Goal: Navigation & Orientation: Find specific page/section

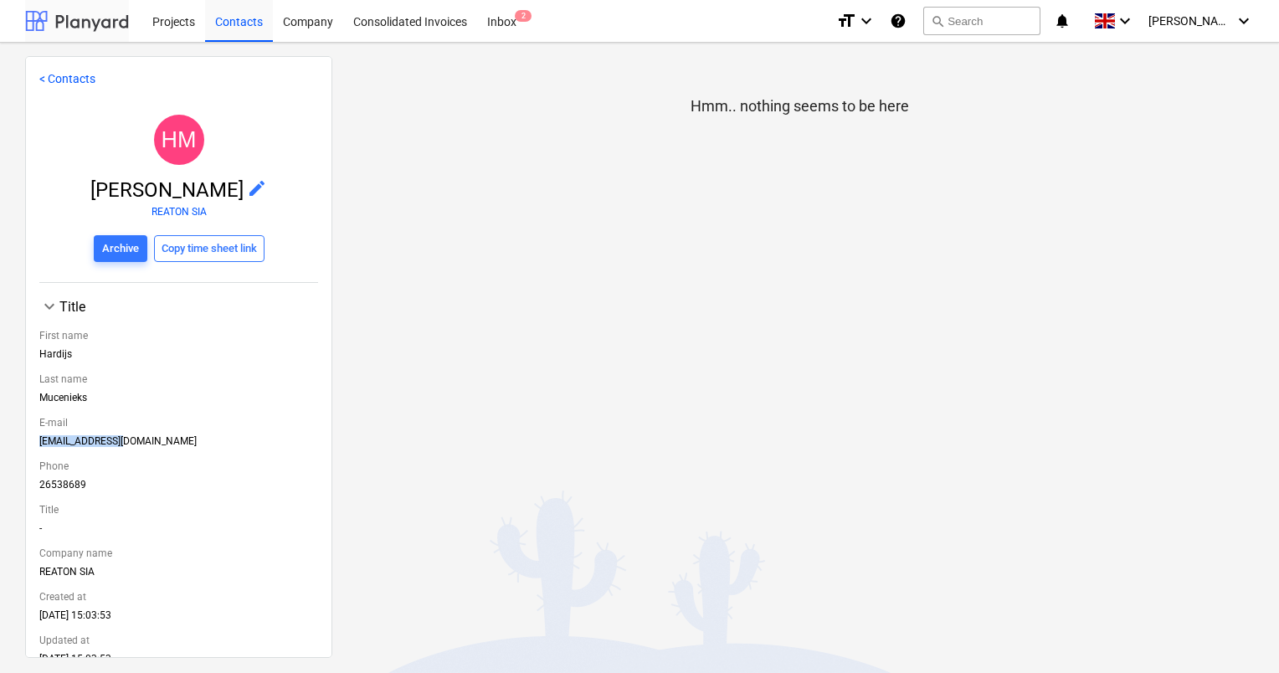
click at [105, 15] on div at bounding box center [77, 21] width 104 height 42
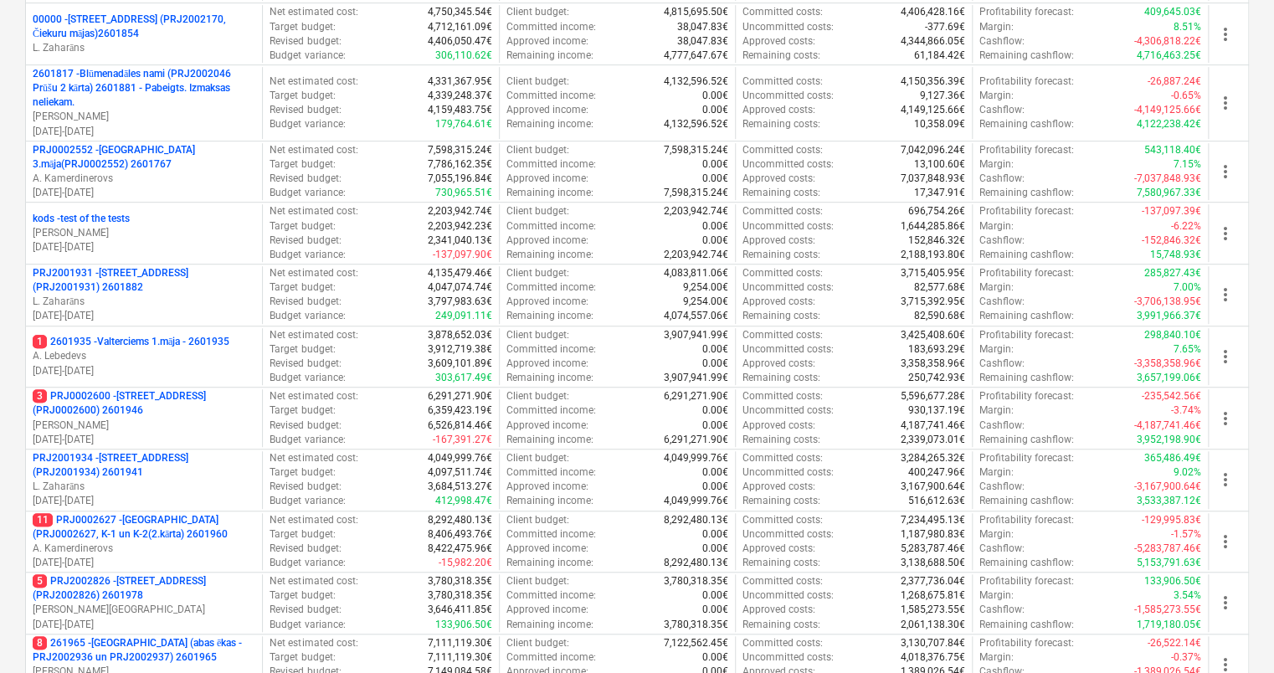
scroll to position [363, 0]
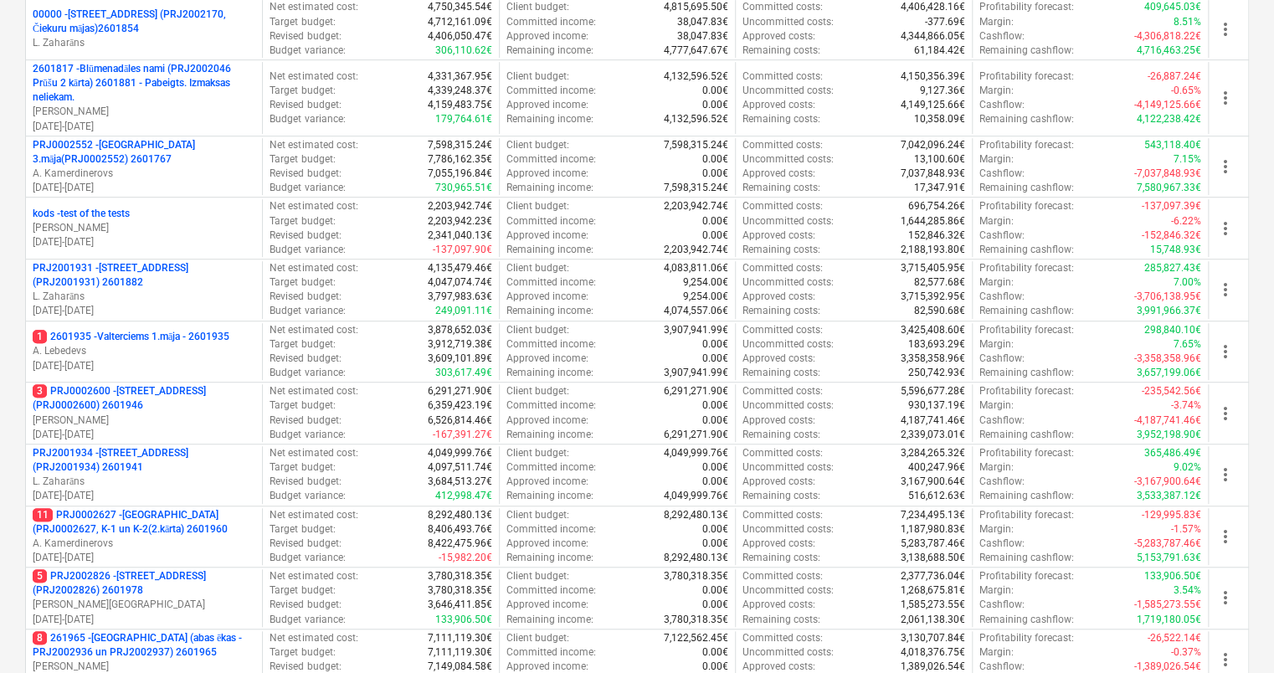
click at [223, 211] on div "kods - test of the tests" at bounding box center [144, 214] width 223 height 14
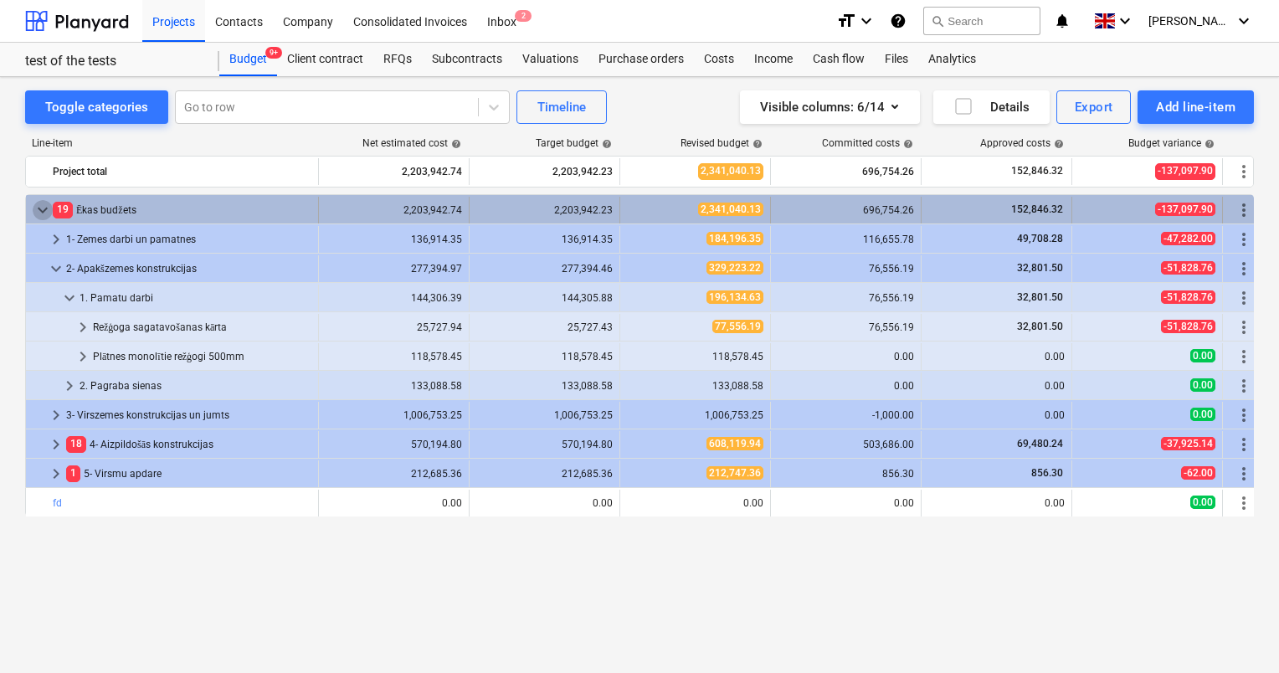
click at [36, 206] on span "keyboard_arrow_down" at bounding box center [43, 210] width 20 height 20
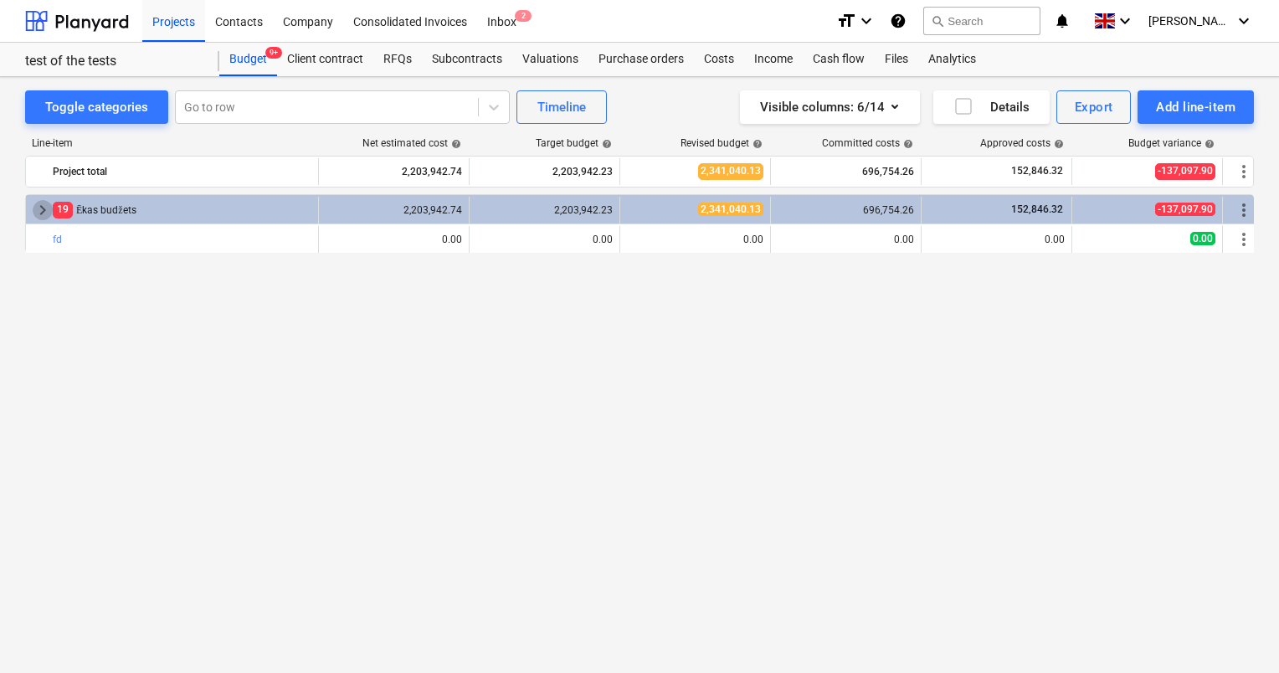
click at [36, 206] on span "keyboard_arrow_right" at bounding box center [43, 210] width 20 height 20
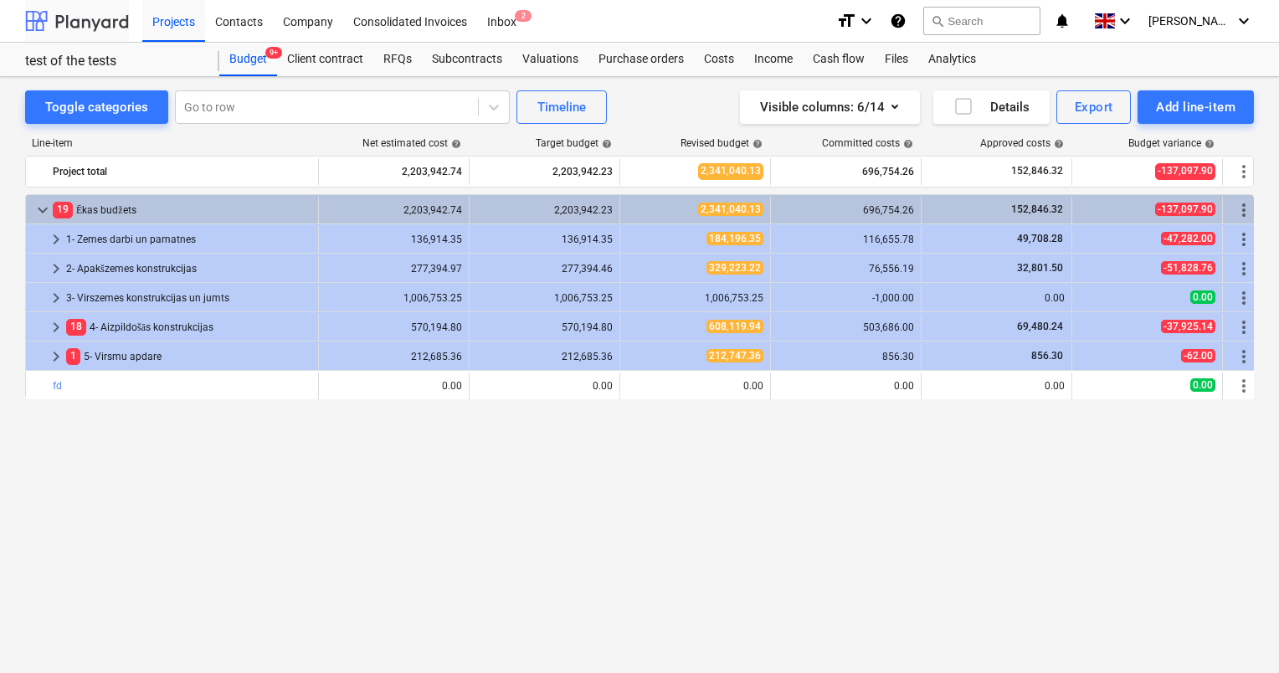
click at [79, 27] on div at bounding box center [77, 21] width 104 height 42
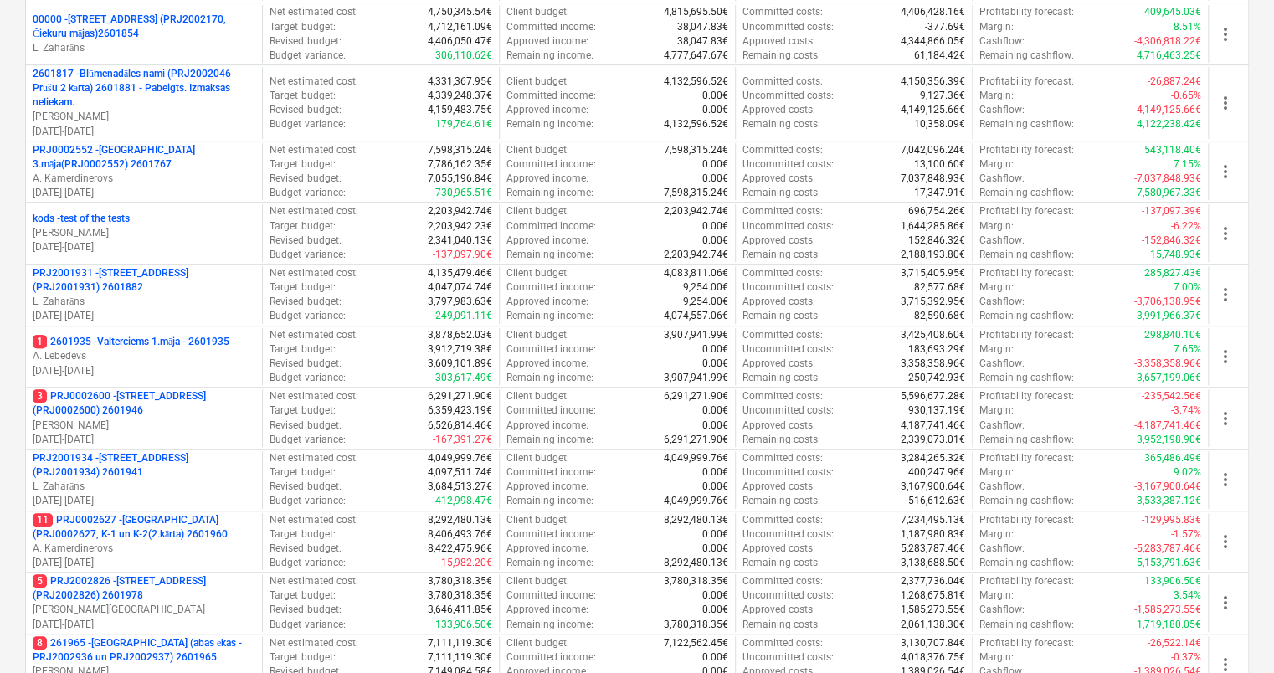
scroll to position [361, 0]
